Goal: Information Seeking & Learning: Learn about a topic

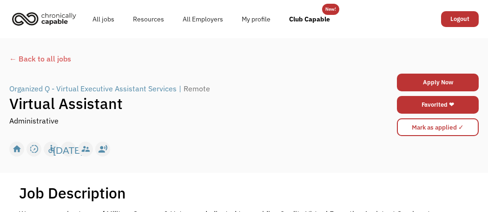
click at [48, 60] on div "← Back to all jobs" at bounding box center [244, 58] width 470 height 11
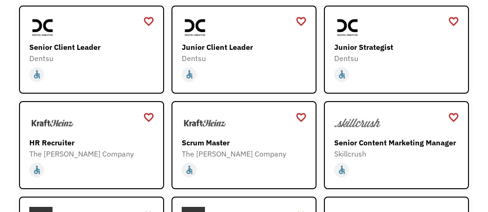
scroll to position [138, 0]
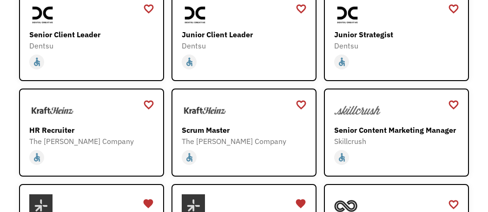
drag, startPoint x: 487, startPoint y: 20, endPoint x: 488, endPoint y: 60, distance: 40.5
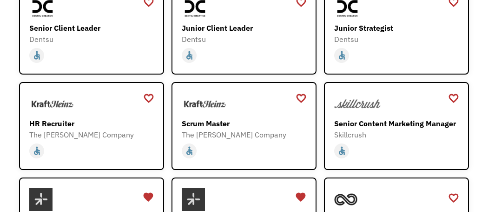
scroll to position [150, 0]
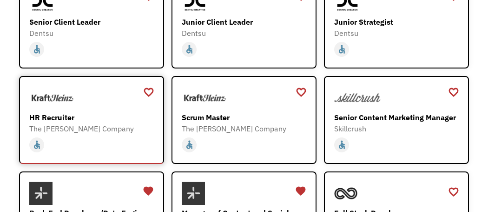
click at [85, 120] on div "HR Recruiter" at bounding box center [92, 117] width 127 height 11
